Goal: Find specific page/section: Find specific page/section

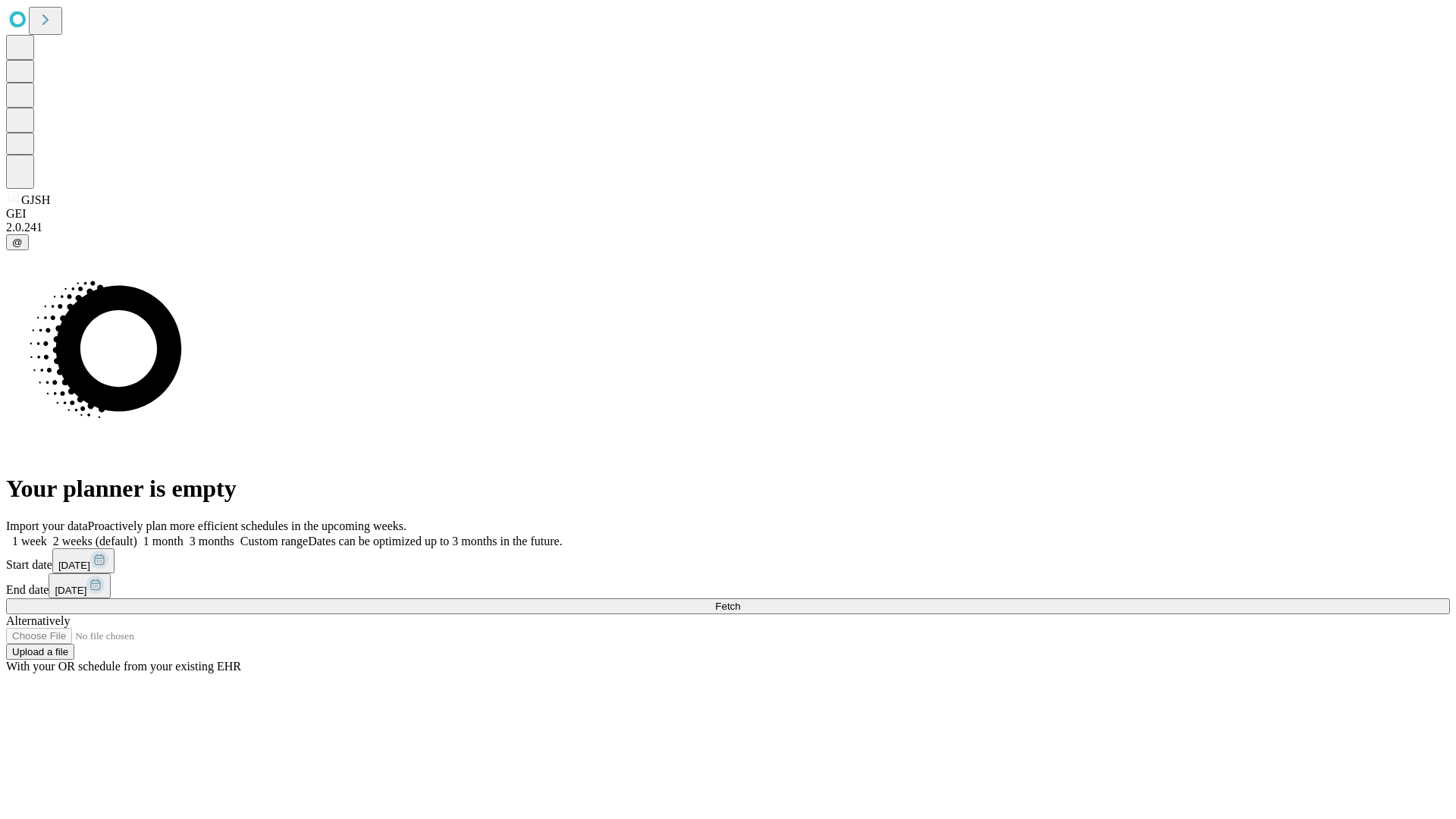
click at [740, 600] on span "Fetch" at bounding box center [728, 606] width 25 height 11
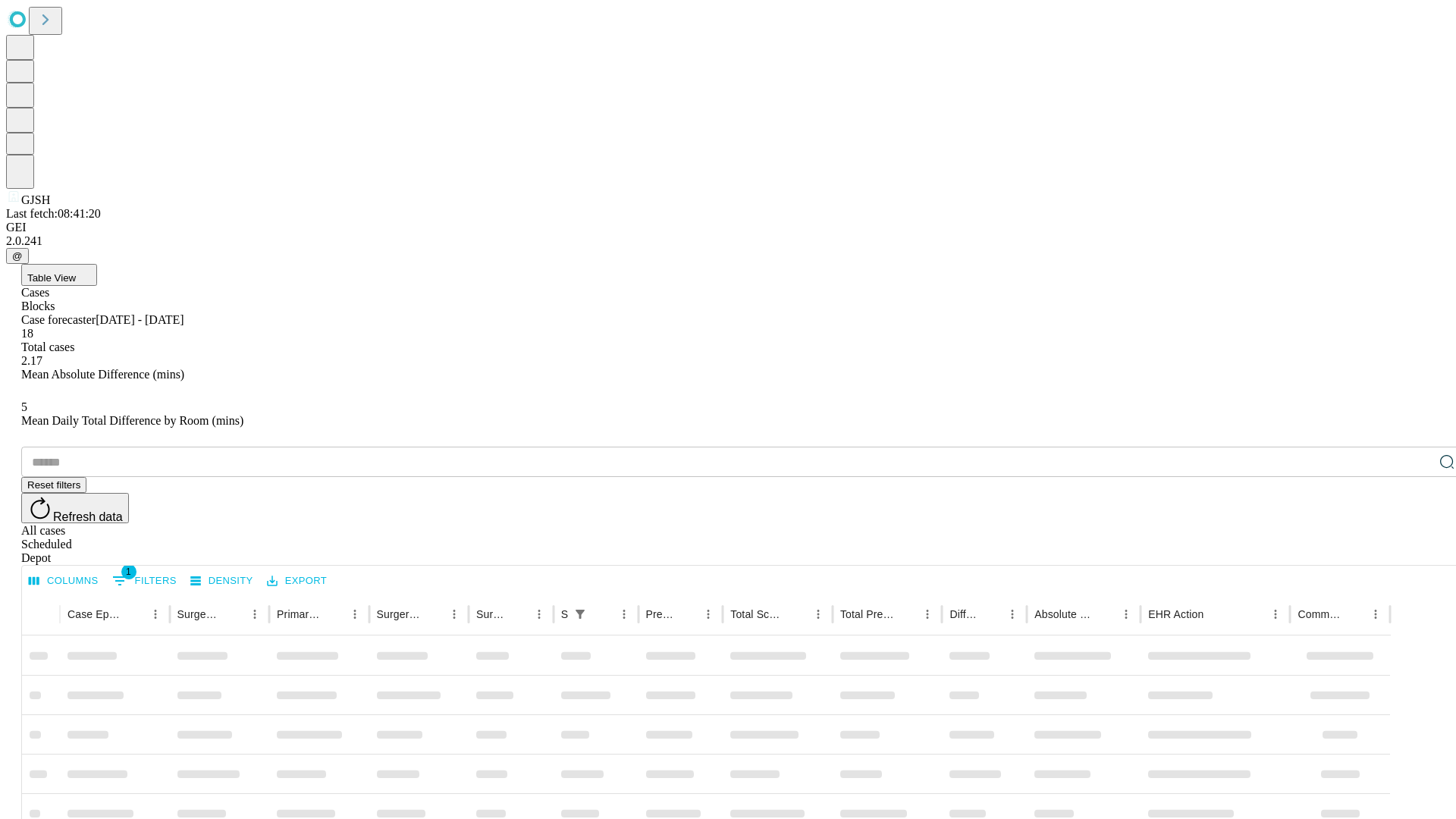
click at [1416, 551] on div "Depot" at bounding box center [743, 558] width 1444 height 13
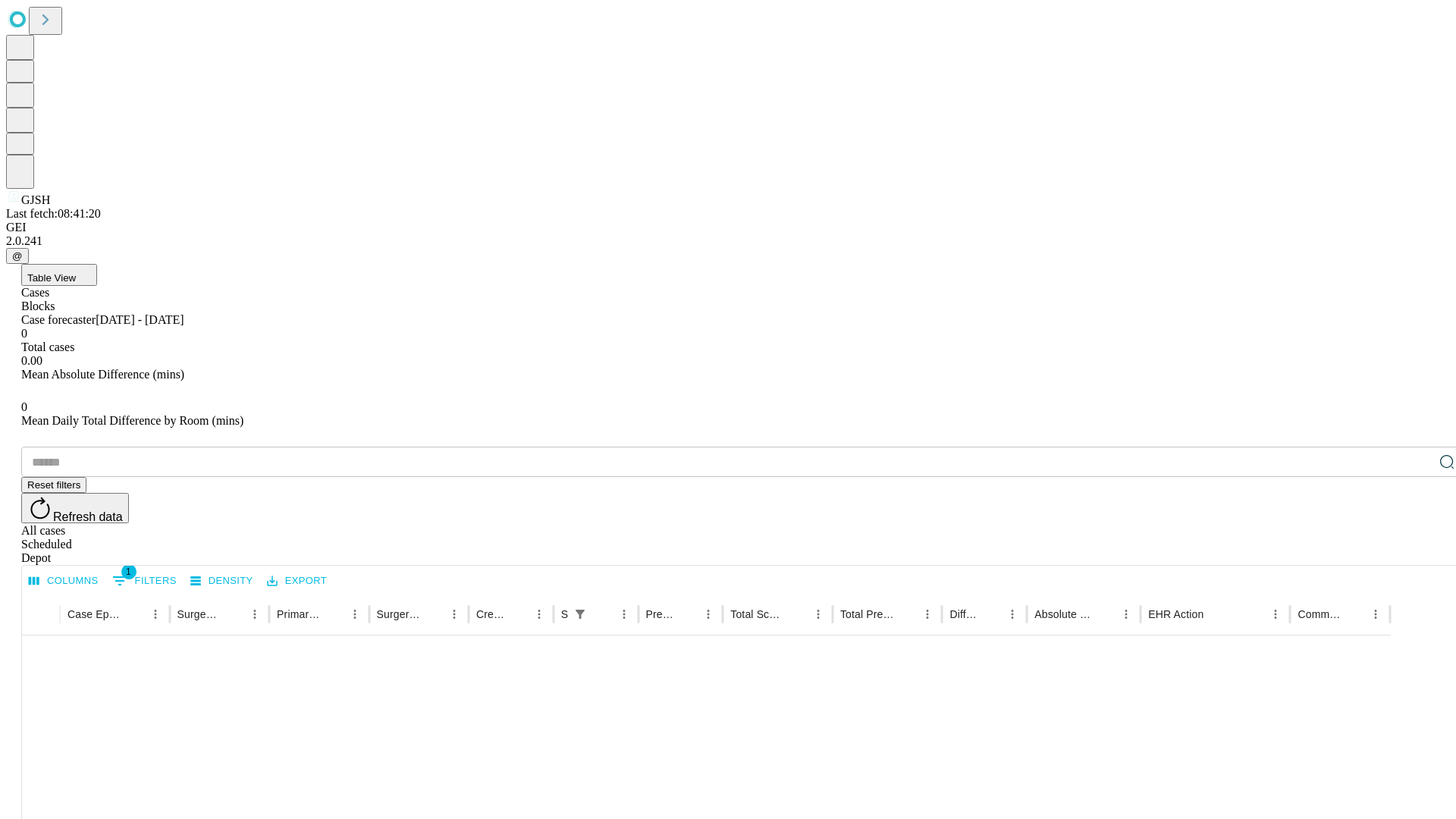
click at [1293, 524] on div "All cases" at bounding box center [743, 530] width 1444 height 13
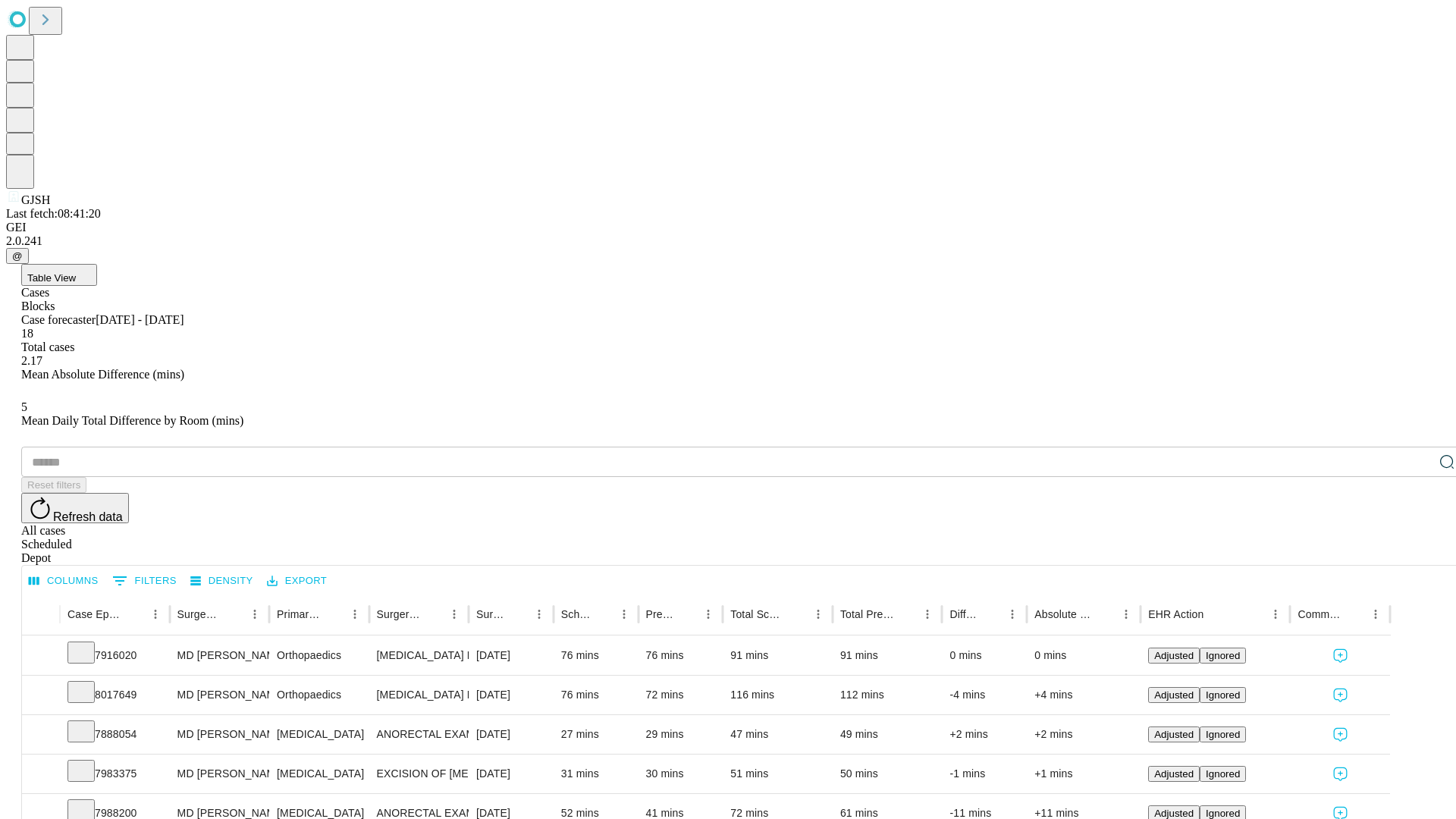
type input "*******"
